Goal: Task Accomplishment & Management: Manage account settings

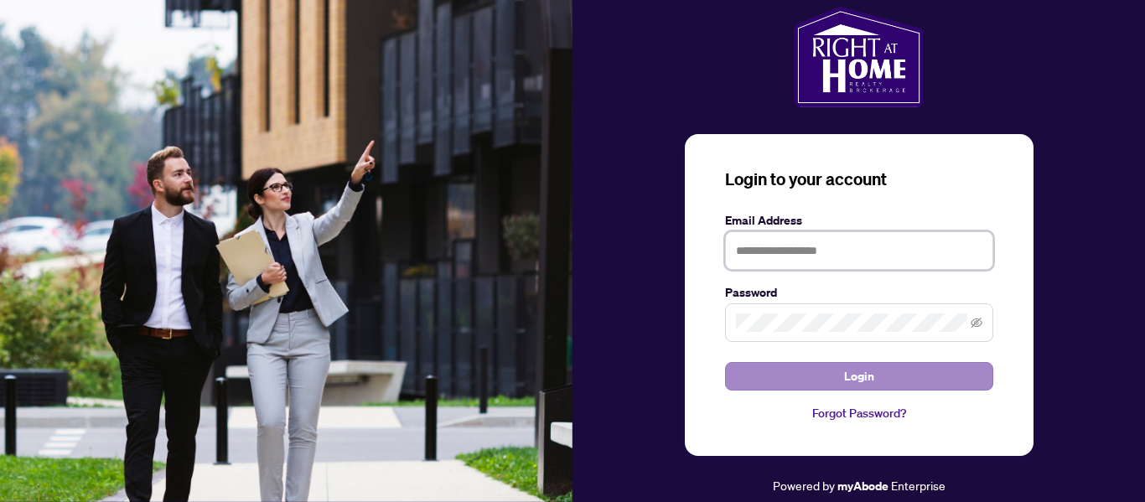
type input "**********"
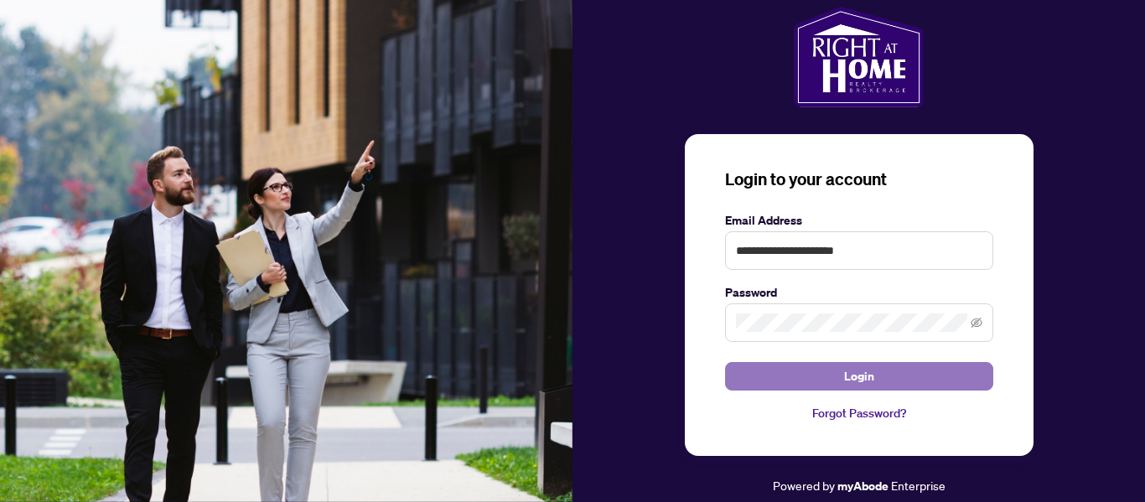
click at [858, 375] on span "Login" at bounding box center [859, 376] width 30 height 27
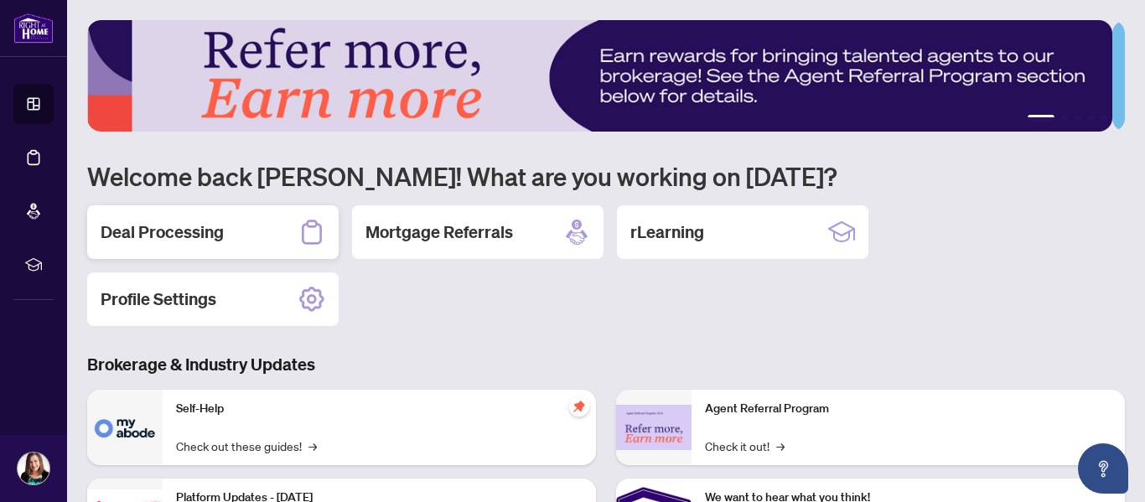
click at [219, 225] on h2 "Deal Processing" at bounding box center [162, 231] width 123 height 23
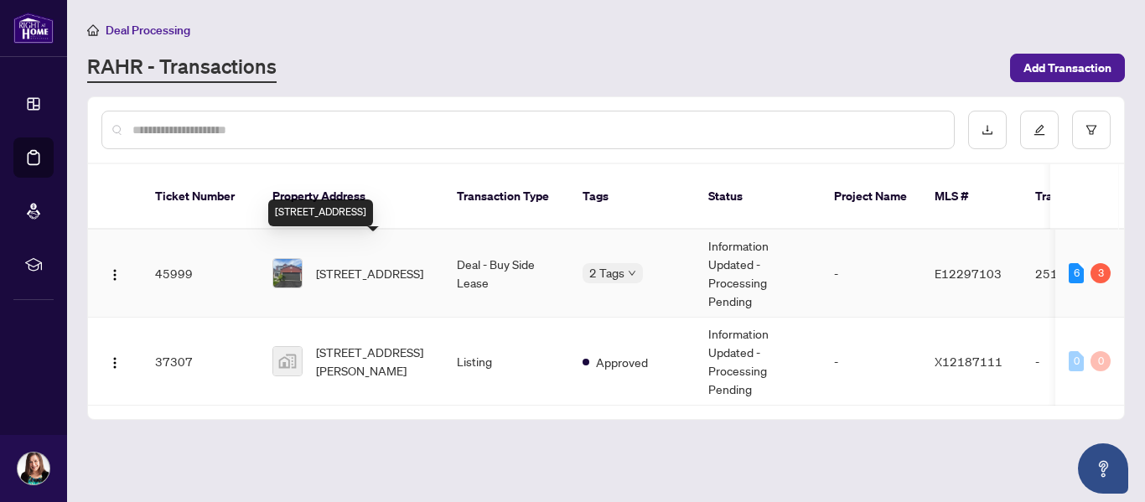
click at [344, 264] on span "[STREET_ADDRESS]" at bounding box center [369, 273] width 107 height 18
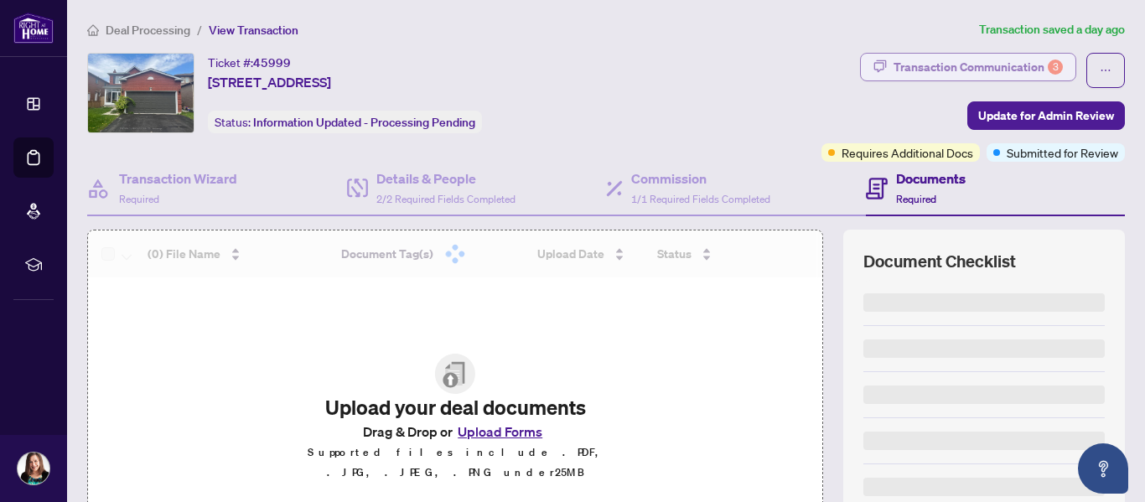
click at [980, 69] on div "Transaction Communication 3" at bounding box center [977, 67] width 169 height 27
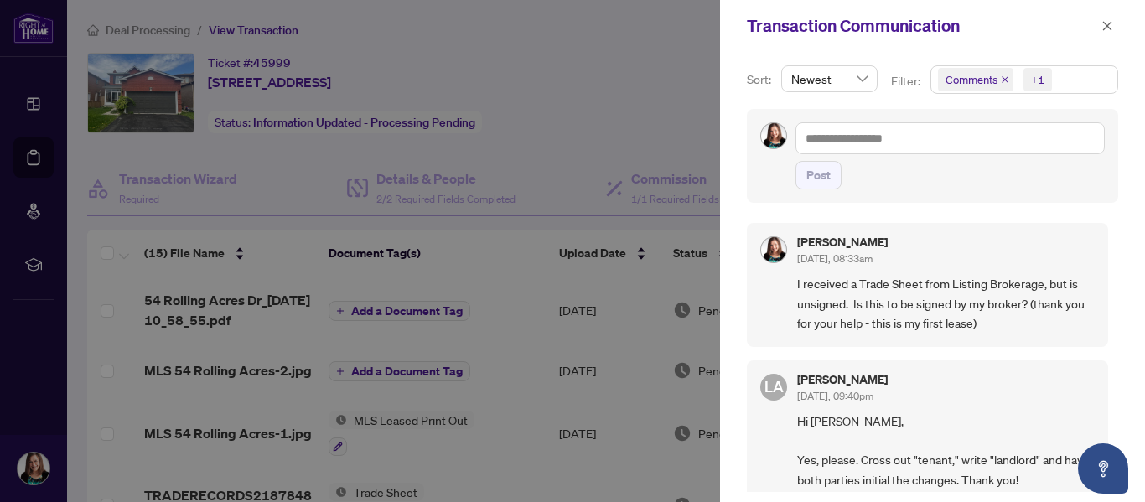
click at [650, 65] on div at bounding box center [572, 251] width 1145 height 502
click at [1102, 23] on icon "close" at bounding box center [1107, 26] width 12 height 12
